Goal: Transaction & Acquisition: Purchase product/service

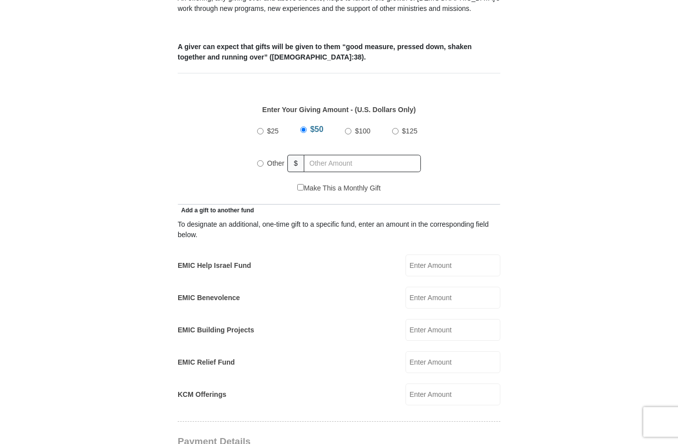
scroll to position [392, 0]
click at [458, 255] on input "EMIC Help Israel Fund" at bounding box center [453, 266] width 95 height 22
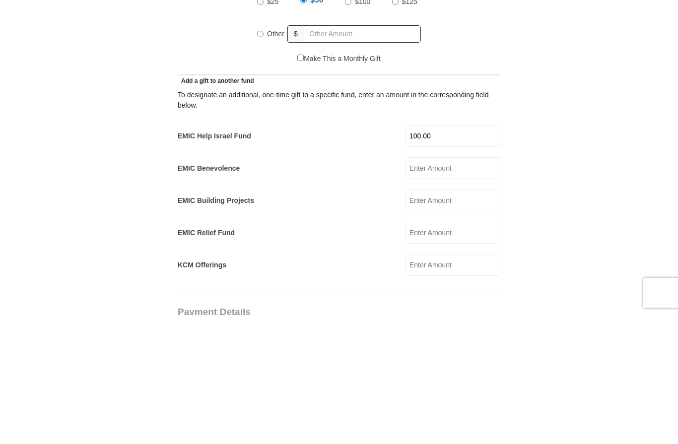
type input "100.00"
click at [462, 287] on input "EMIC Benevolence" at bounding box center [453, 298] width 95 height 22
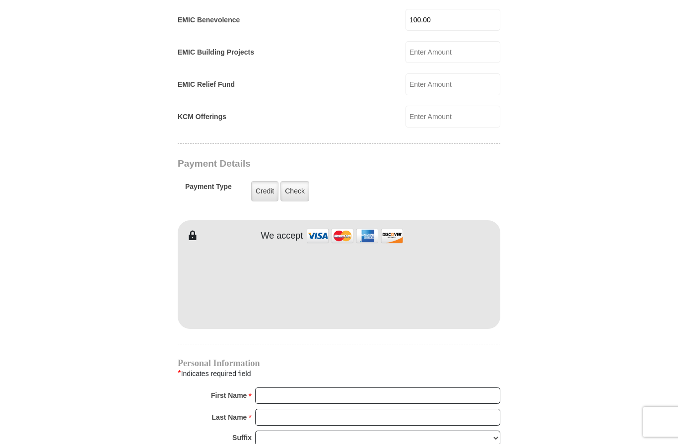
scroll to position [671, 0]
type input "100.00"
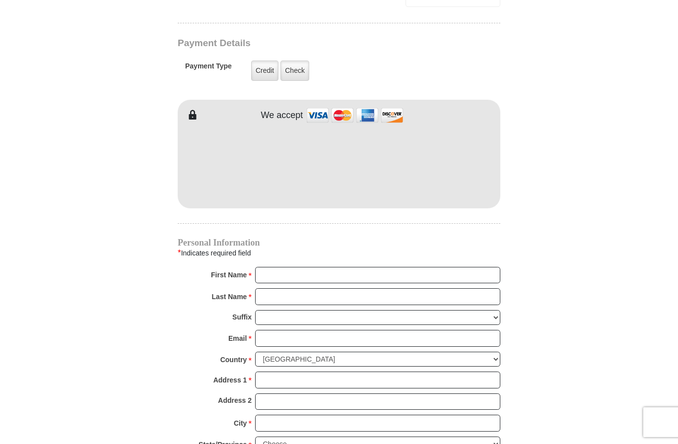
scroll to position [790, 0]
click at [287, 268] on input "First Name *" at bounding box center [377, 276] width 245 height 17
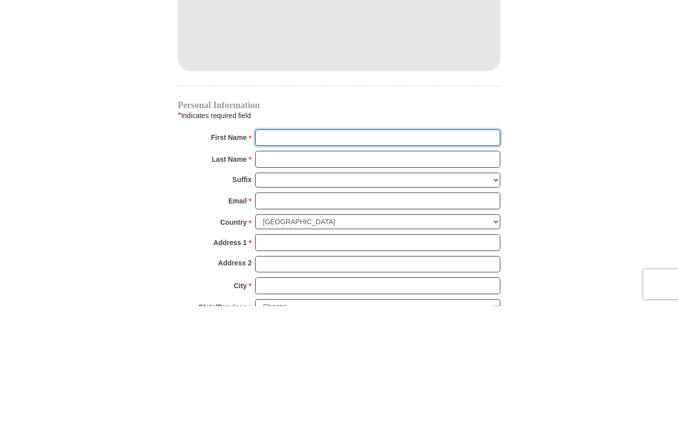
type input "[PERSON_NAME]"
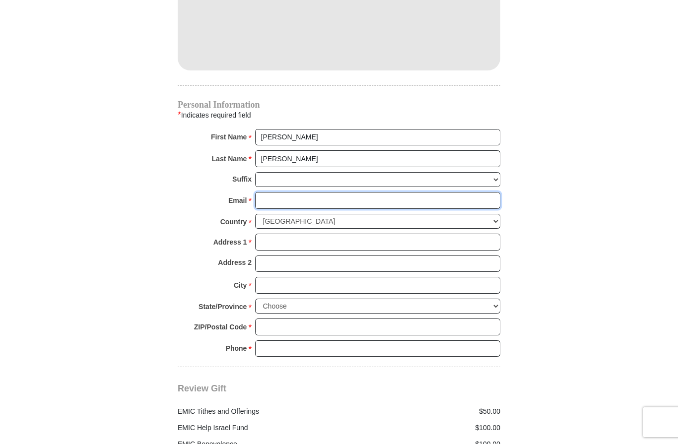
click at [291, 192] on input "Email *" at bounding box center [377, 200] width 245 height 17
type input "[EMAIL_ADDRESS][DOMAIN_NAME]"
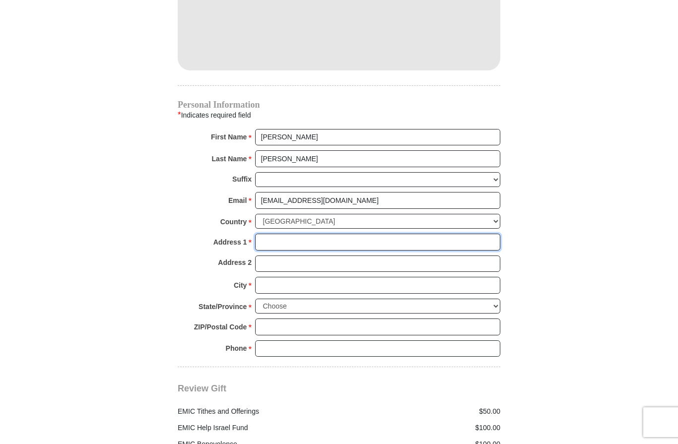
click at [298, 234] on input "Address 1 *" at bounding box center [377, 242] width 245 height 17
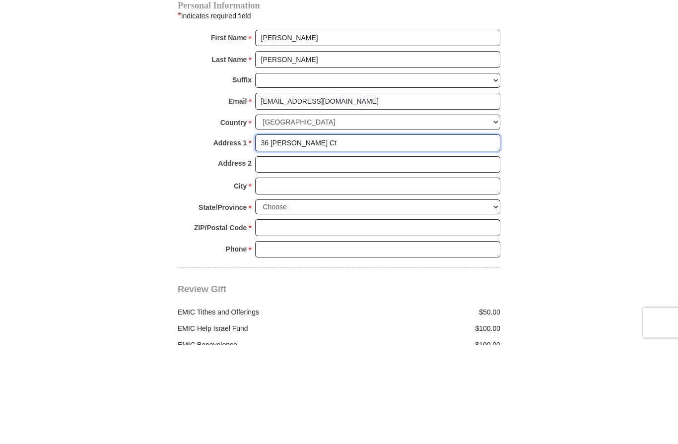
type input "36 [PERSON_NAME] Ct"
click at [291, 278] on input "City *" at bounding box center [377, 286] width 245 height 17
type input "Riverton"
click at [494, 299] on select "Choose [US_STATE] [US_STATE] [US_STATE] [US_STATE] [US_STATE] Armed Forces Amer…" at bounding box center [377, 306] width 245 height 15
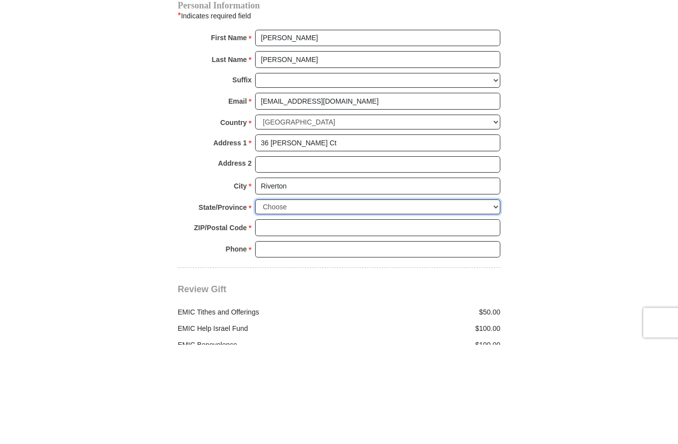
scroll to position [1028, 0]
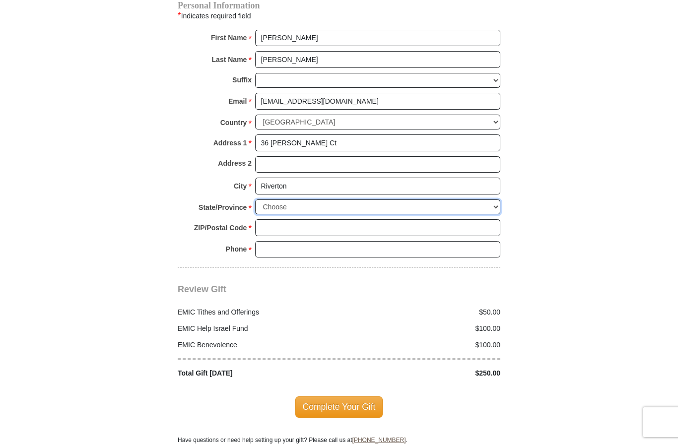
select select "IL"
click at [288, 219] on input "ZIP/Postal Code *" at bounding box center [377, 227] width 245 height 17
type input "62561"
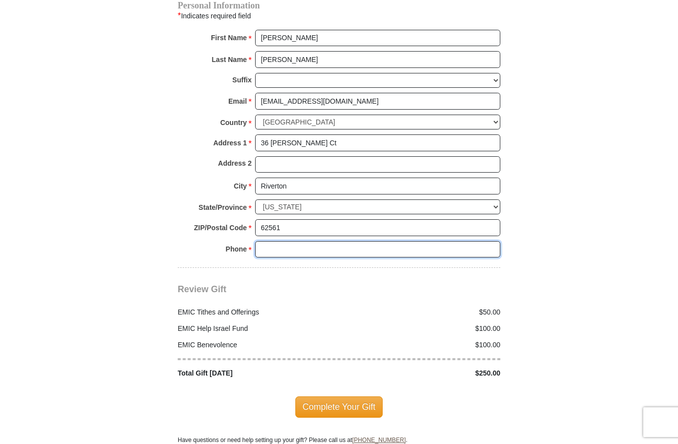
click at [295, 241] on input "Phone * *" at bounding box center [377, 249] width 245 height 17
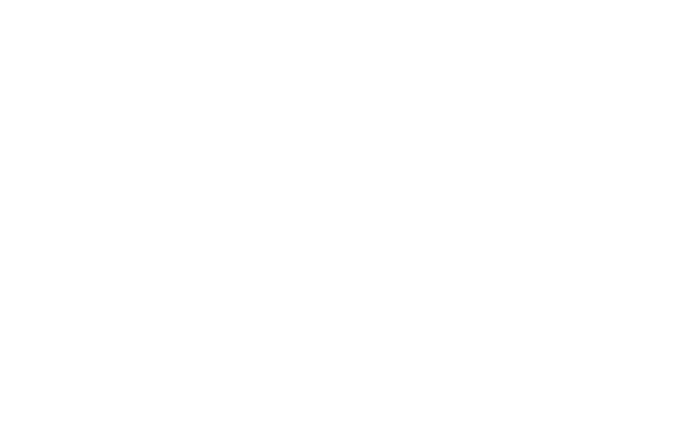
scroll to position [374, 0]
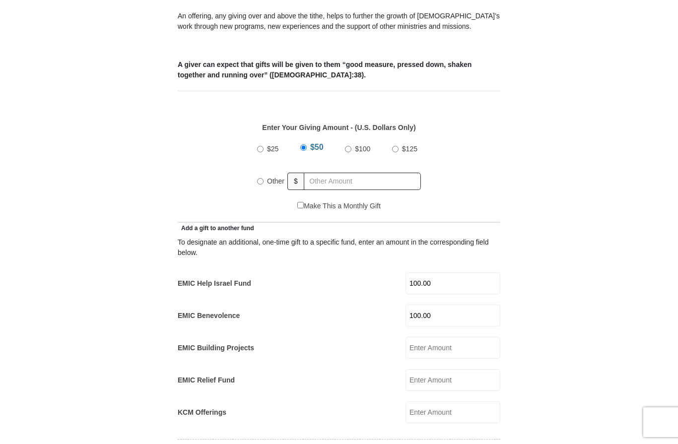
type input "7194994101"
click at [297, 202] on input "Make This a Monthly Gift" at bounding box center [300, 205] width 6 height 6
checkbox input "true"
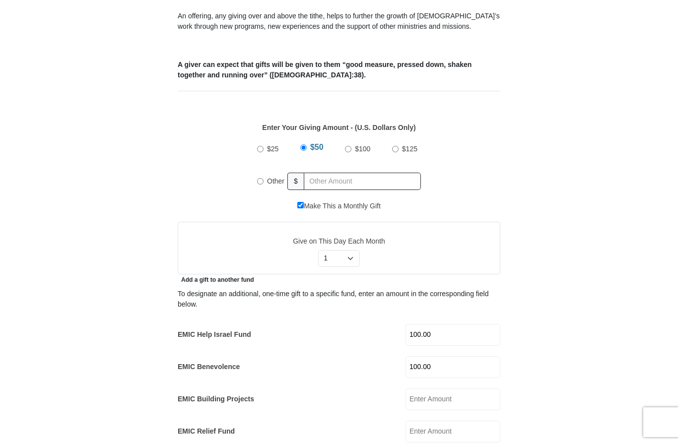
click at [260, 178] on input "Other" at bounding box center [260, 181] width 6 height 6
radio input "true"
click at [293, 201] on div "Make This a Monthly Gift" at bounding box center [339, 211] width 312 height 21
click at [298, 202] on input "Make This a Monthly Gift" at bounding box center [300, 205] width 6 height 6
checkbox input "false"
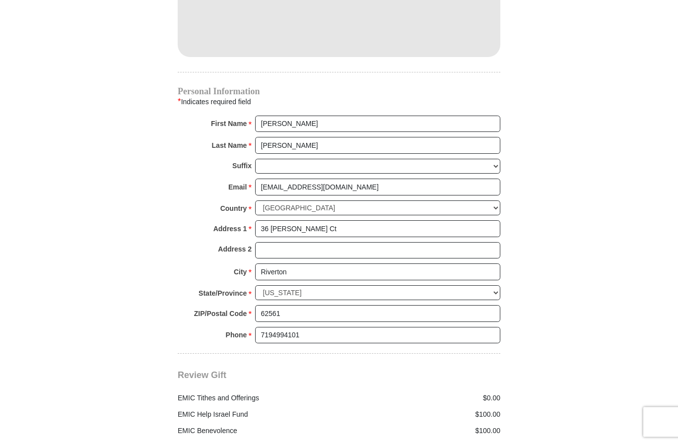
scroll to position [952, 0]
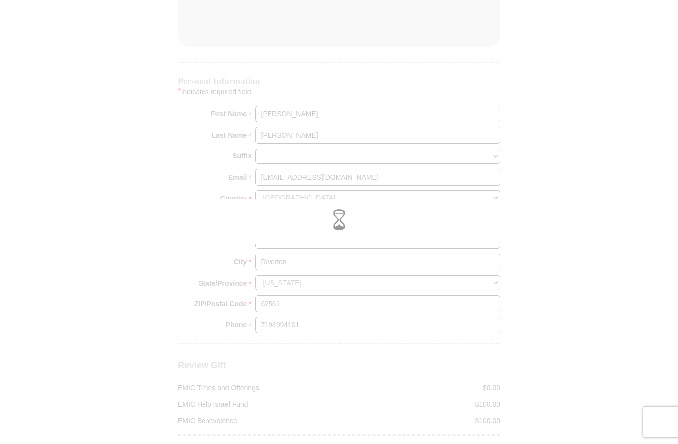
scroll to position [952, 0]
